Goal: Task Accomplishment & Management: Manage account settings

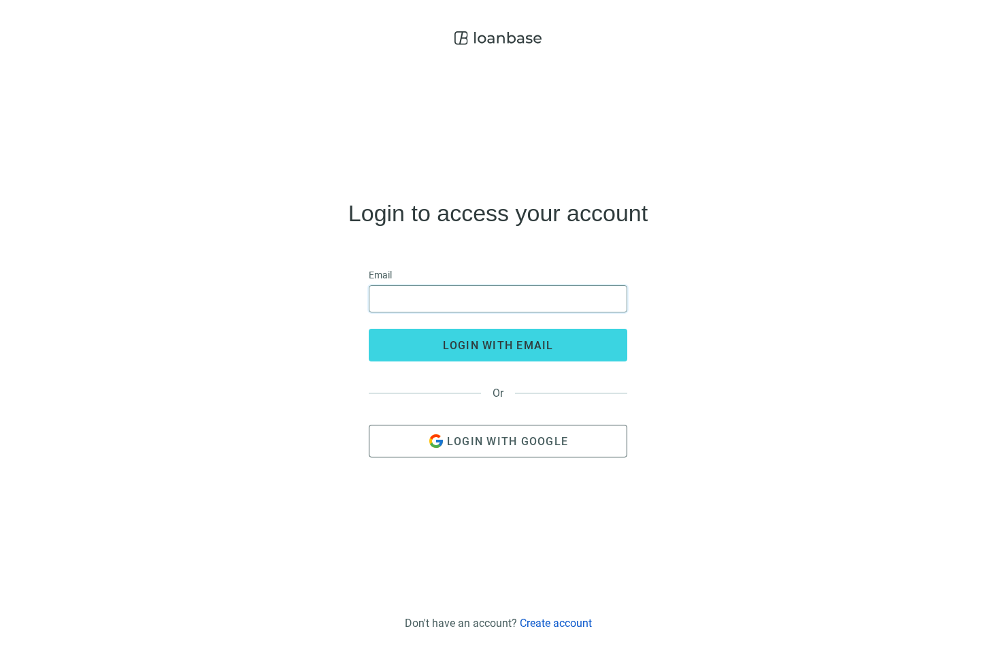
click at [461, 306] on input "email" at bounding box center [498, 299] width 241 height 26
type input "**********"
click at [369, 329] on button "login with email" at bounding box center [498, 345] width 259 height 33
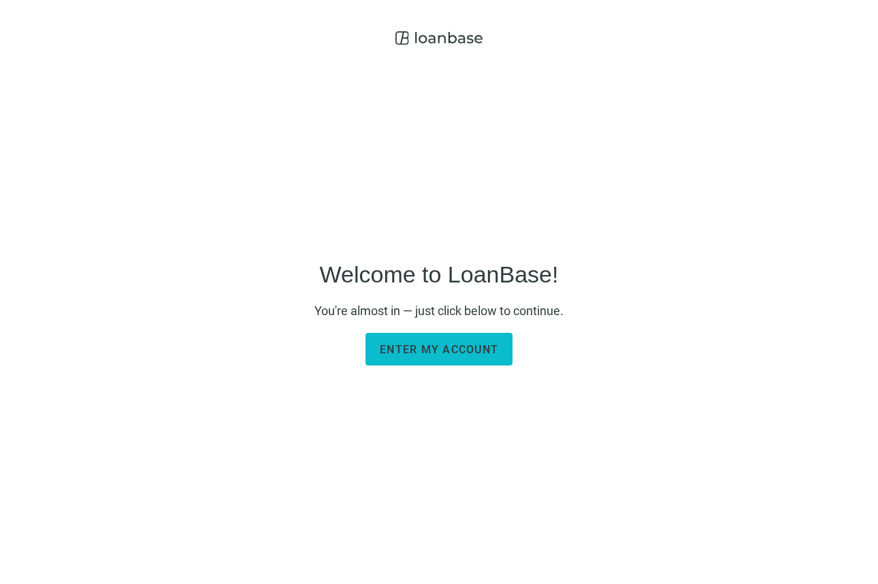
click at [473, 343] on span "Enter my account" at bounding box center [439, 349] width 118 height 13
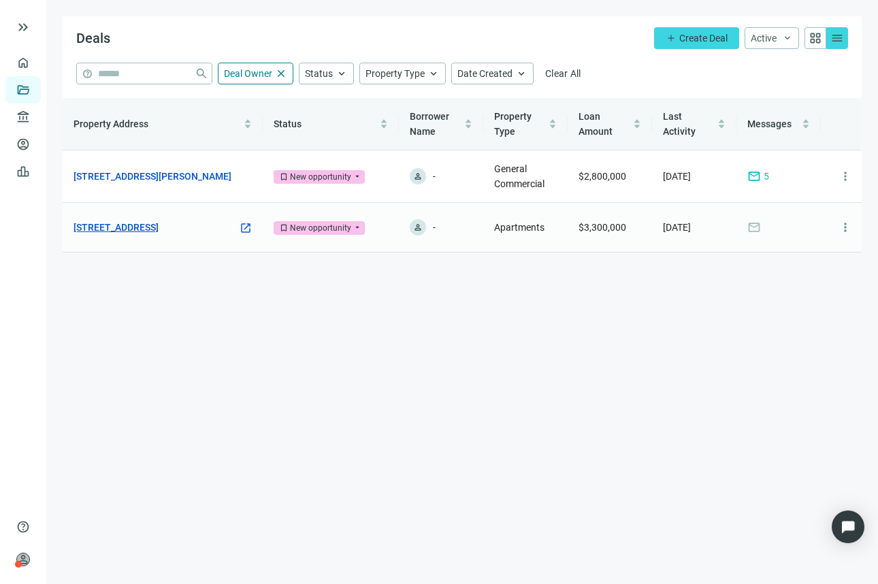
click at [133, 221] on link "11 S Black Horse Pike, Haddon Heights, NJ 08035" at bounding box center [116, 227] width 85 height 15
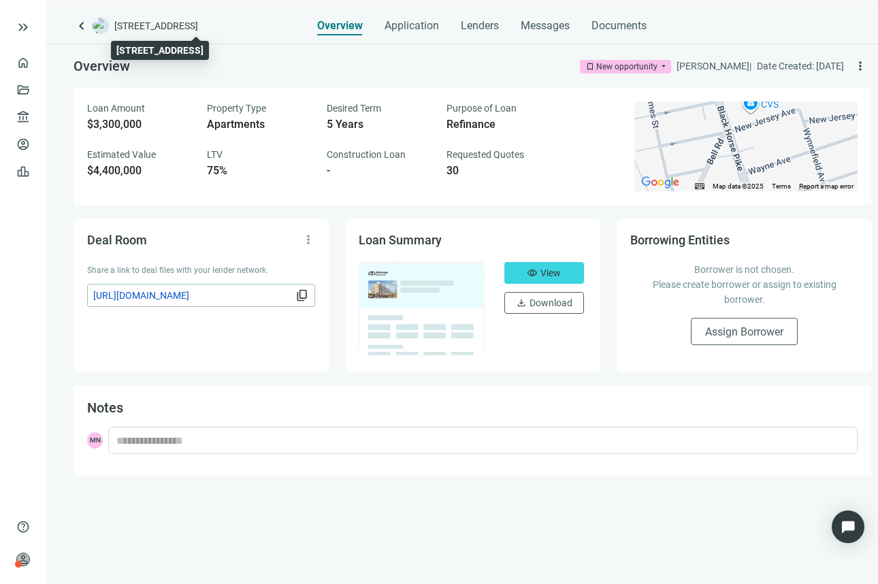
drag, startPoint x: 116, startPoint y: 23, endPoint x: 208, endPoint y: 24, distance: 91.9
click at [198, 24] on span "11 S Black Horse Pike, Haddon Heights, NJ 08035" at bounding box center [156, 26] width 84 height 14
copy span "11 S Black Horse Pike,"
click at [554, 27] on span "Messages" at bounding box center [545, 25] width 49 height 13
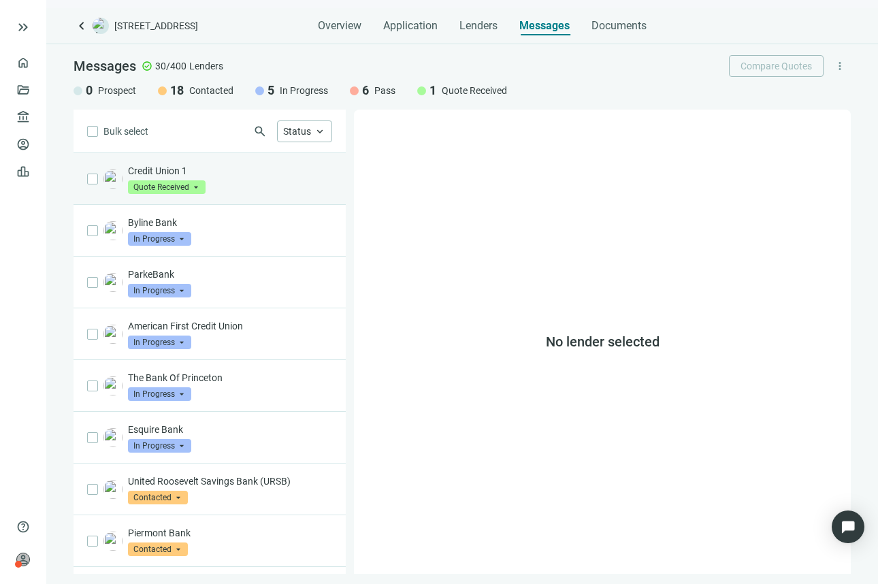
click at [227, 185] on div "Credit Union 1 Quote Received arrow_drop_down" at bounding box center [230, 179] width 204 height 30
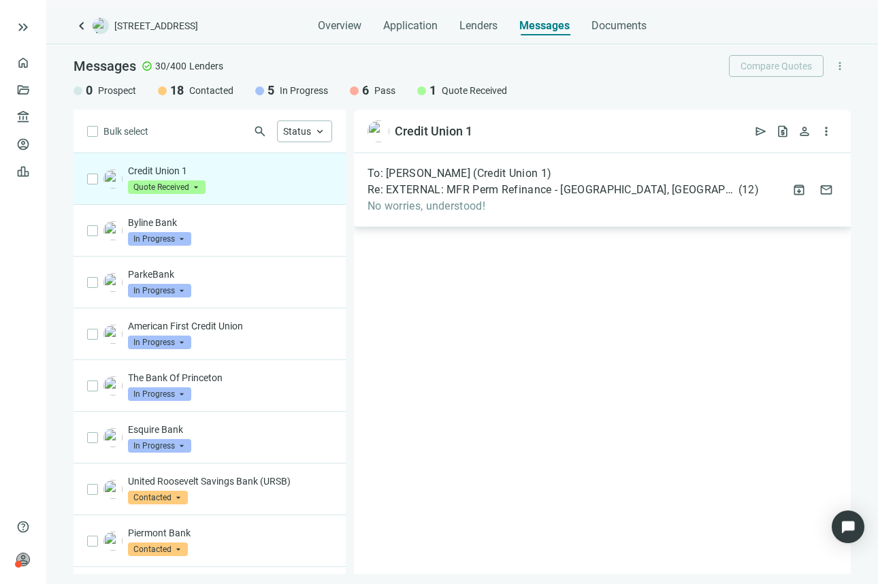
click at [589, 207] on span "No worries, understood!" at bounding box center [563, 206] width 391 height 14
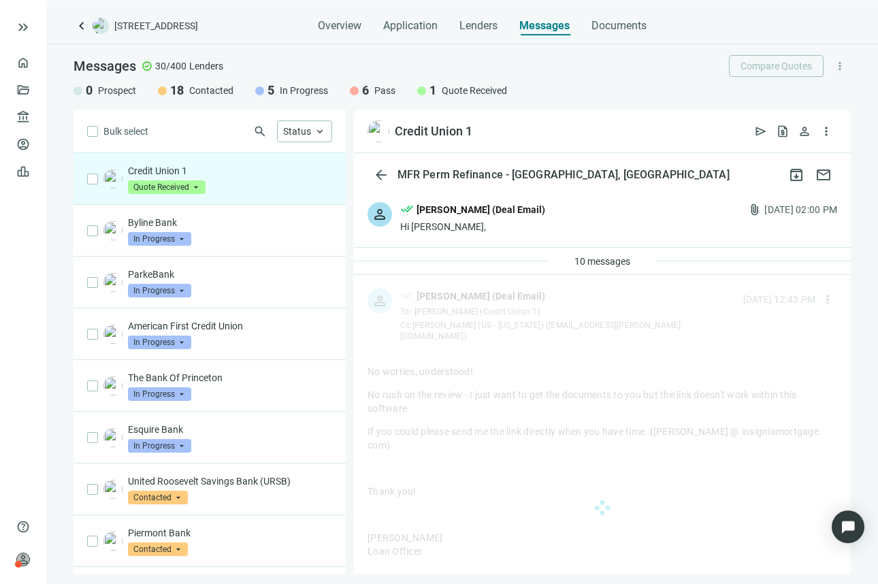
click at [508, 216] on div "Michael Nassirzadeh (Deal Email)" at bounding box center [481, 209] width 129 height 15
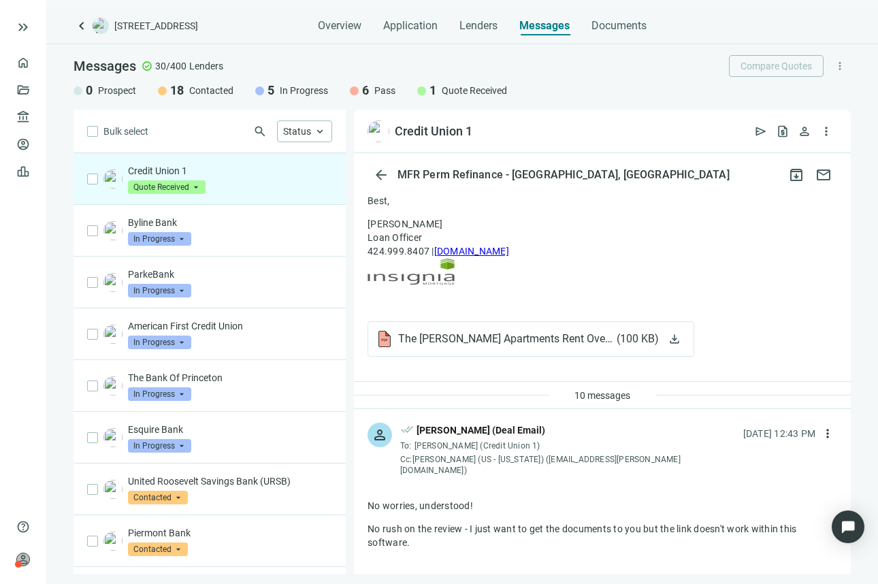
scroll to position [272, 0]
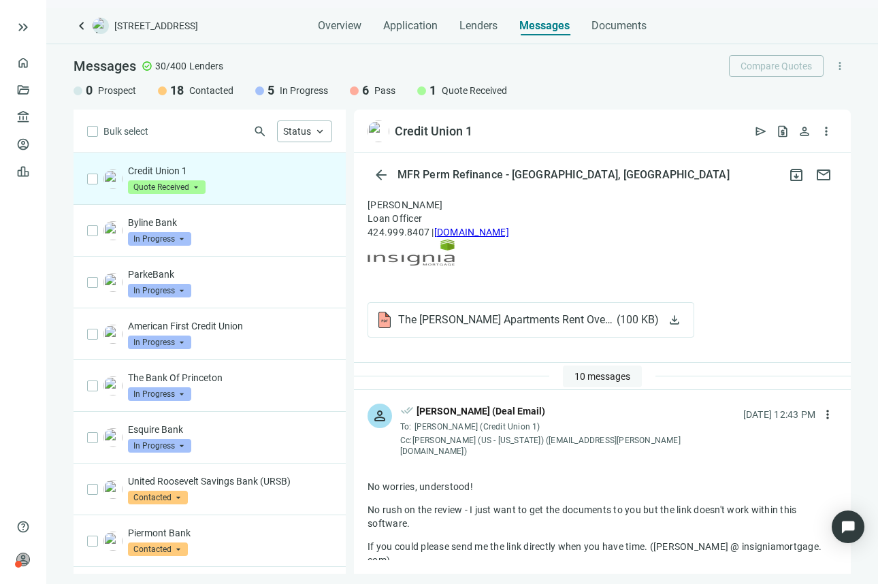
click at [592, 376] on span "10 messages" at bounding box center [602, 376] width 56 height 11
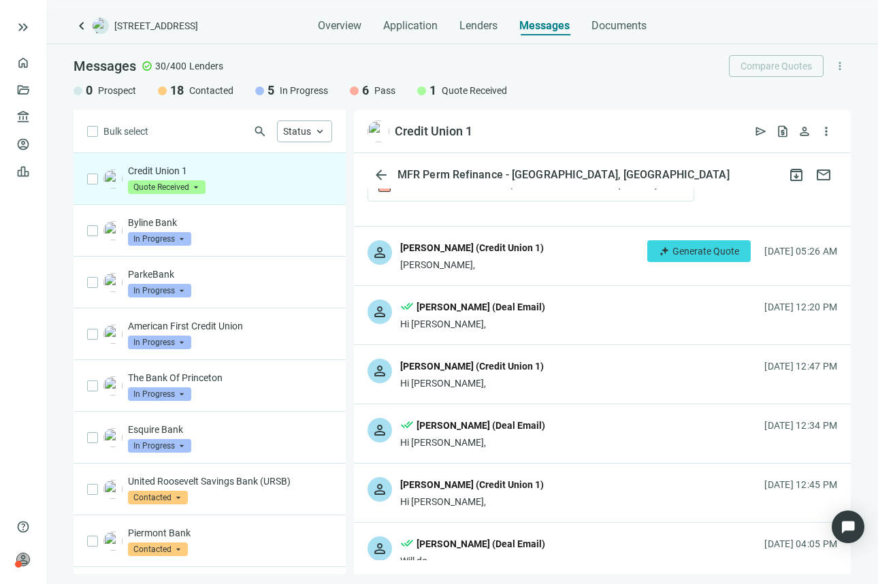
click at [520, 255] on div "Phillip Norris (Credit Union 1)" at bounding box center [472, 247] width 144 height 15
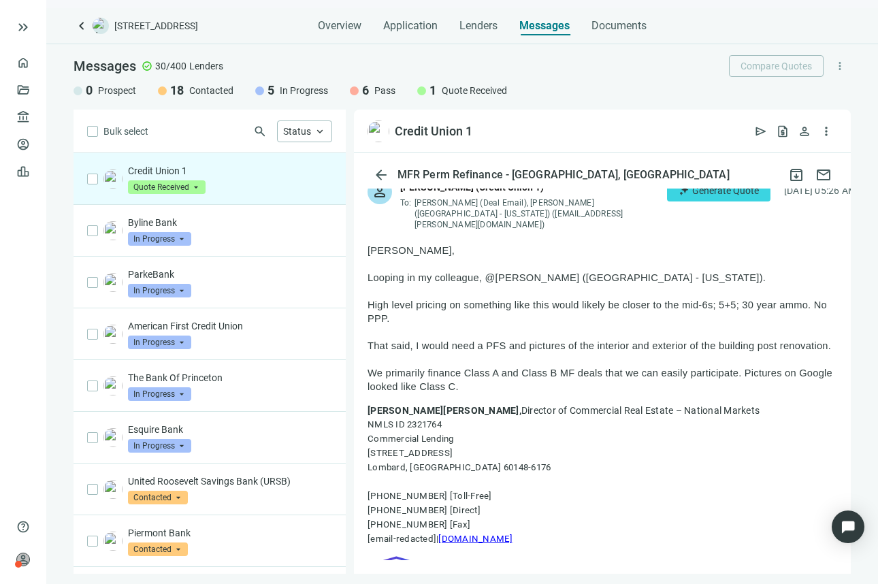
scroll to position [476, 0]
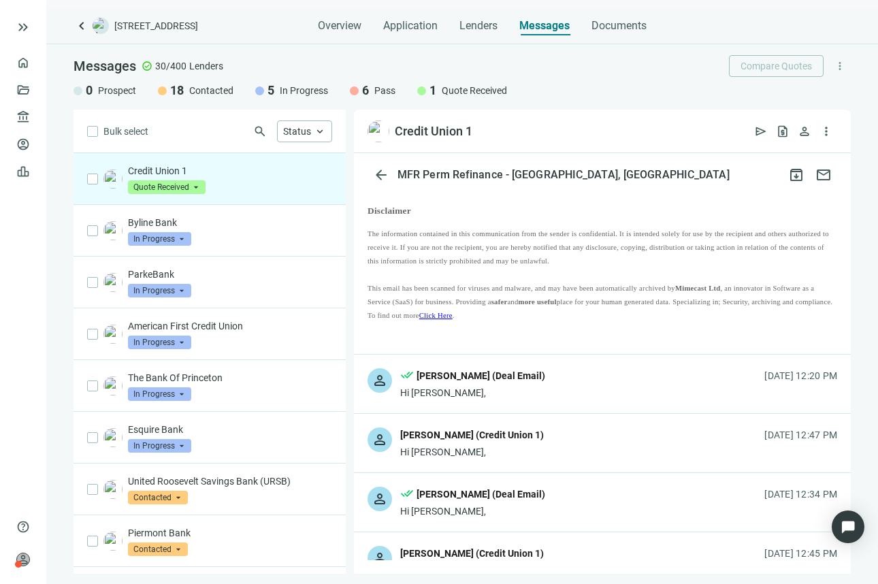
click at [565, 378] on div "person done_all Michael Nassirzadeh (Deal Email) Hi Phillip, 07.22.2025, 12:20 …" at bounding box center [602, 384] width 497 height 59
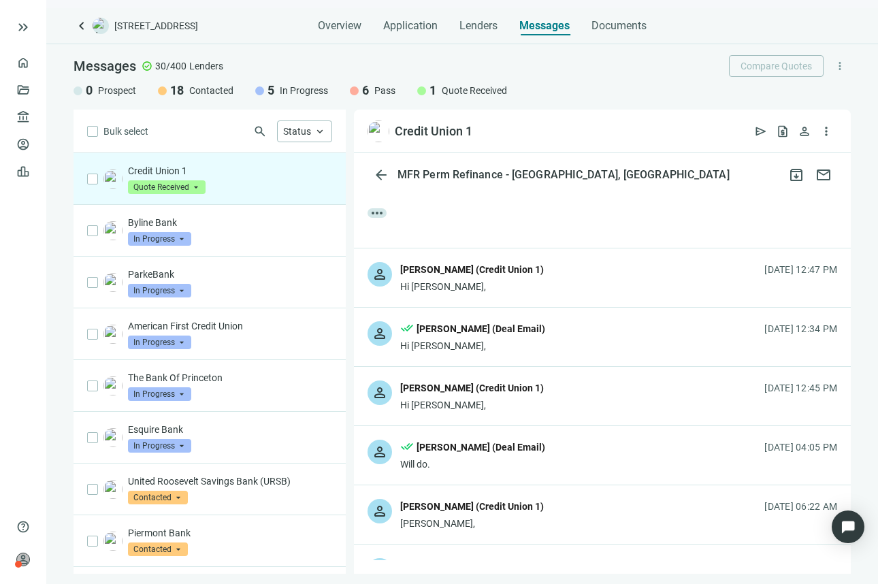
scroll to position [2042, 0]
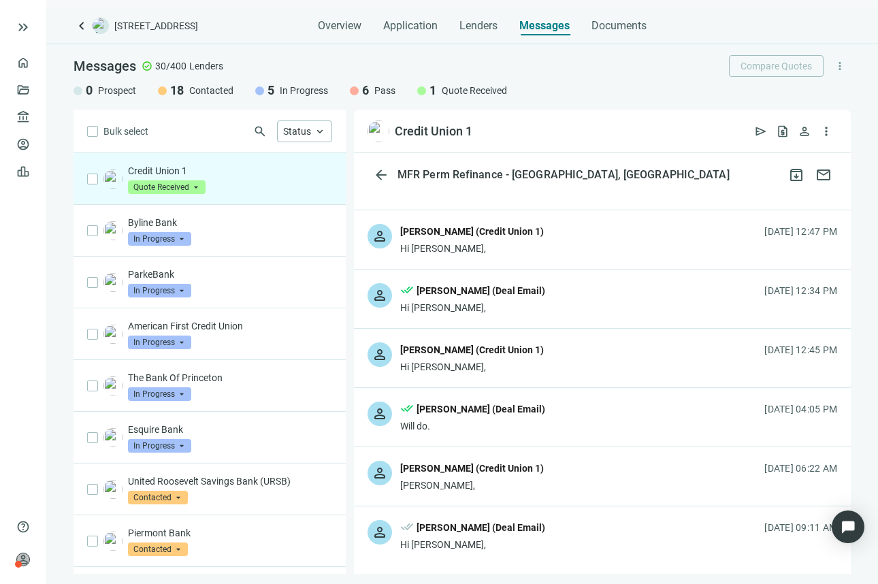
click at [582, 232] on div "person Phillip Norris (Credit Union 1) Hi Michael, 07.22.2025, 12:47 PM" at bounding box center [602, 239] width 497 height 59
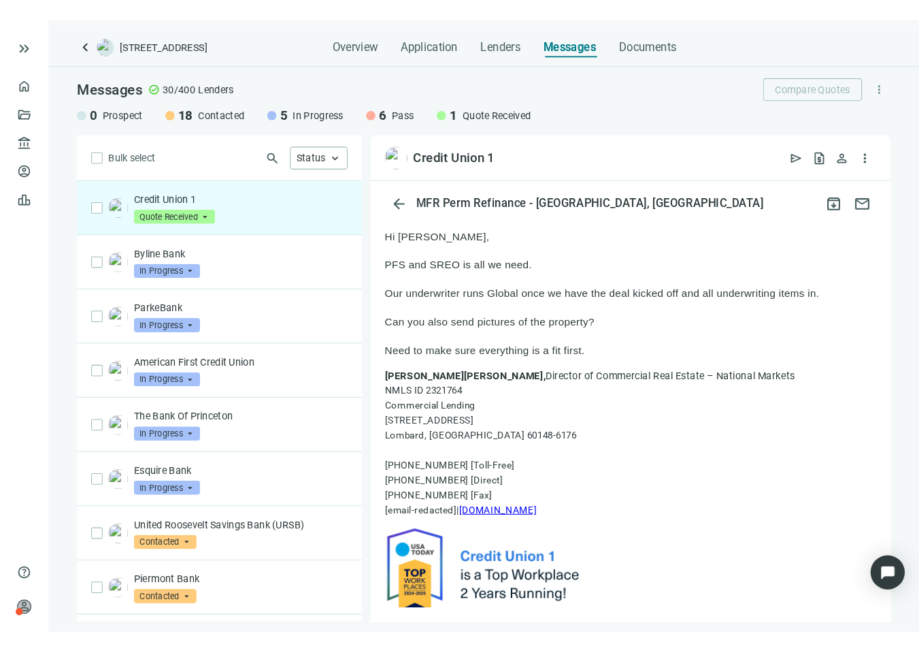
scroll to position [2178, 0]
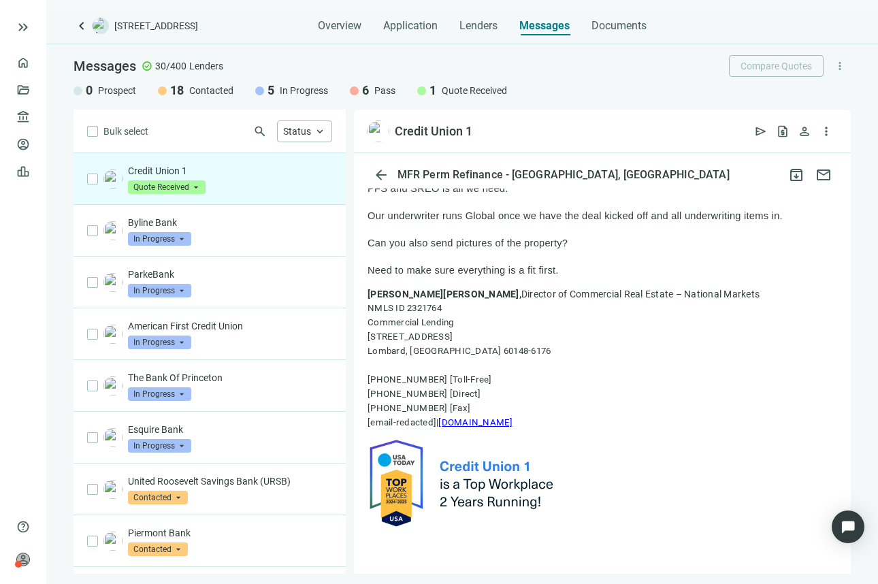
click at [636, 305] on p "Phillip Norris, Director of Commercial Real Estate – National Markets NMLS ID 2…" at bounding box center [603, 358] width 470 height 143
click at [34, 66] on link "Overview" at bounding box center [54, 62] width 40 height 11
